Goal: Transaction & Acquisition: Obtain resource

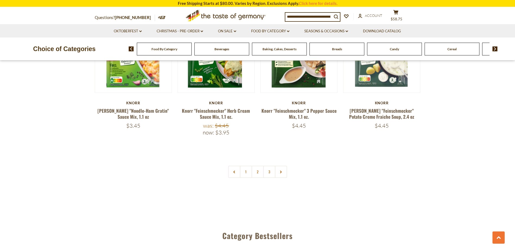
scroll to position [1185, 0]
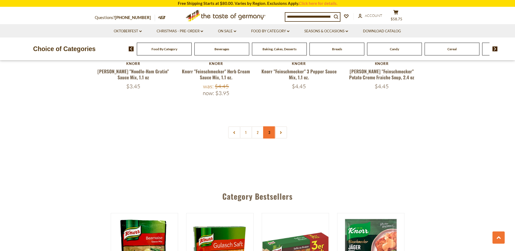
click at [269, 133] on link "3" at bounding box center [269, 132] width 12 height 12
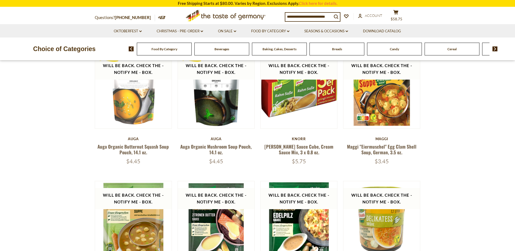
scroll to position [280, 0]
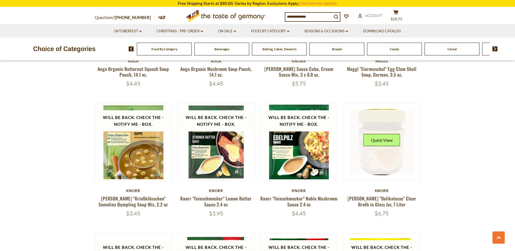
click at [386, 161] on link at bounding box center [381, 142] width 65 height 65
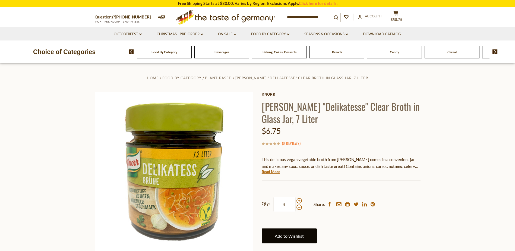
click at [296, 235] on link "Add to Wishlist" at bounding box center [289, 235] width 55 height 15
